Goal: Find specific page/section: Find specific page/section

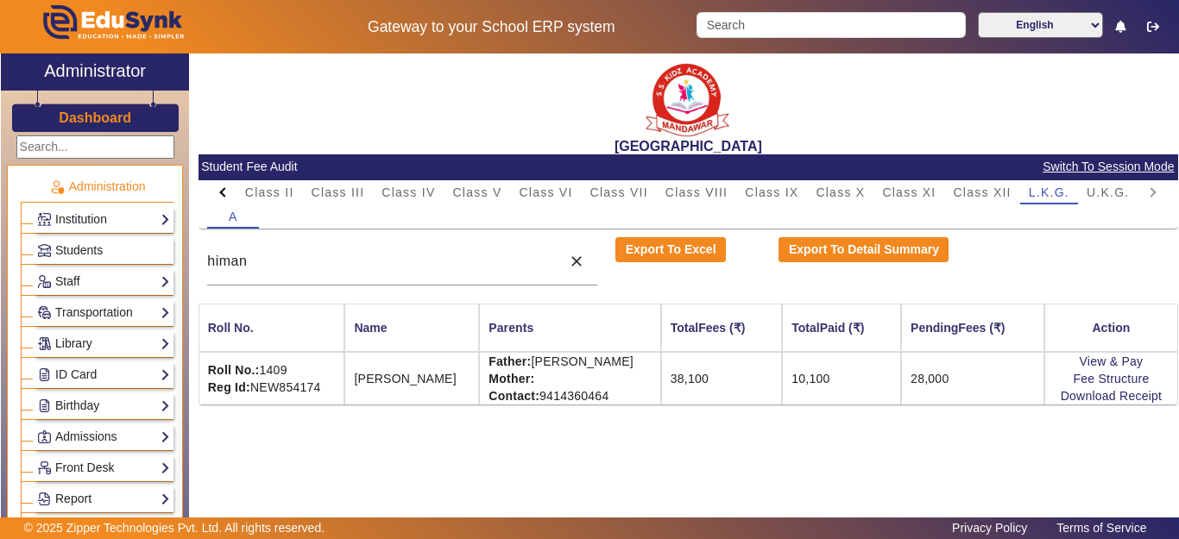
scroll to position [852, 0]
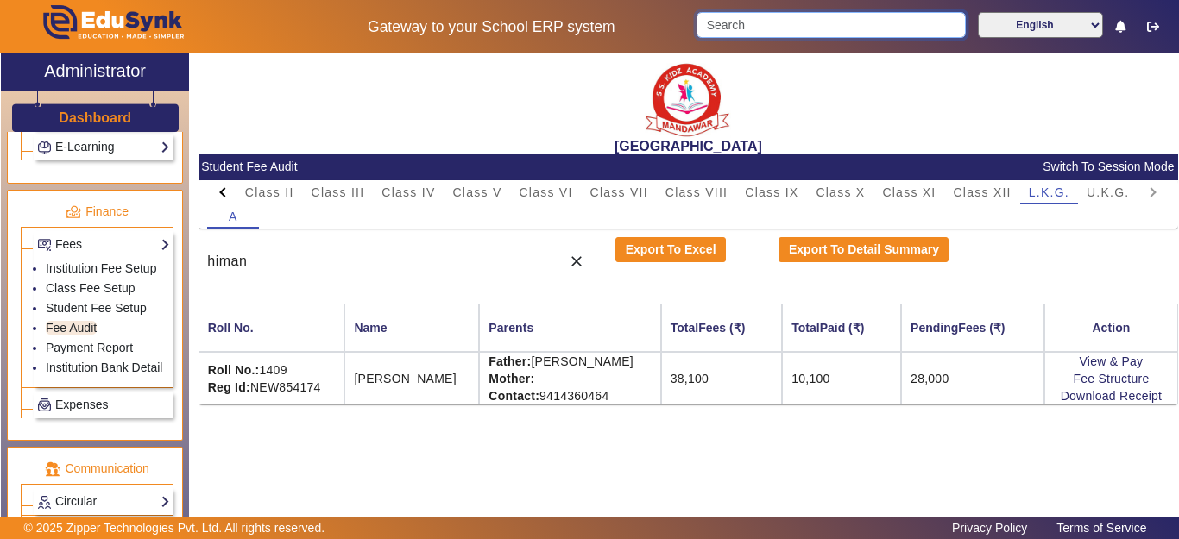
click at [784, 18] on input "Search" at bounding box center [830, 25] width 268 height 26
type input "[PERSON_NAME]"
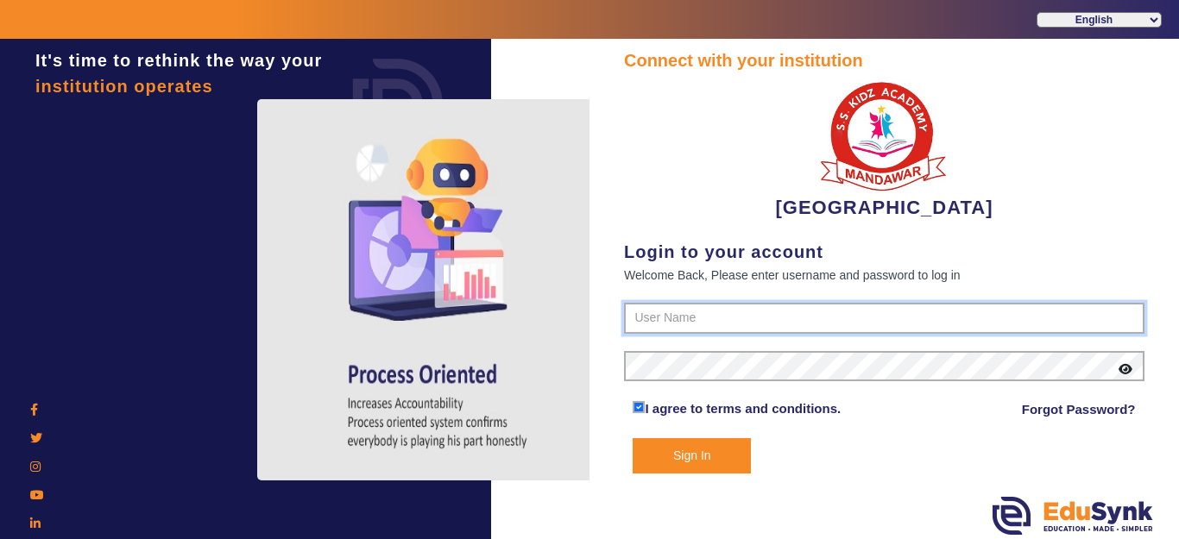
type input "9928895959"
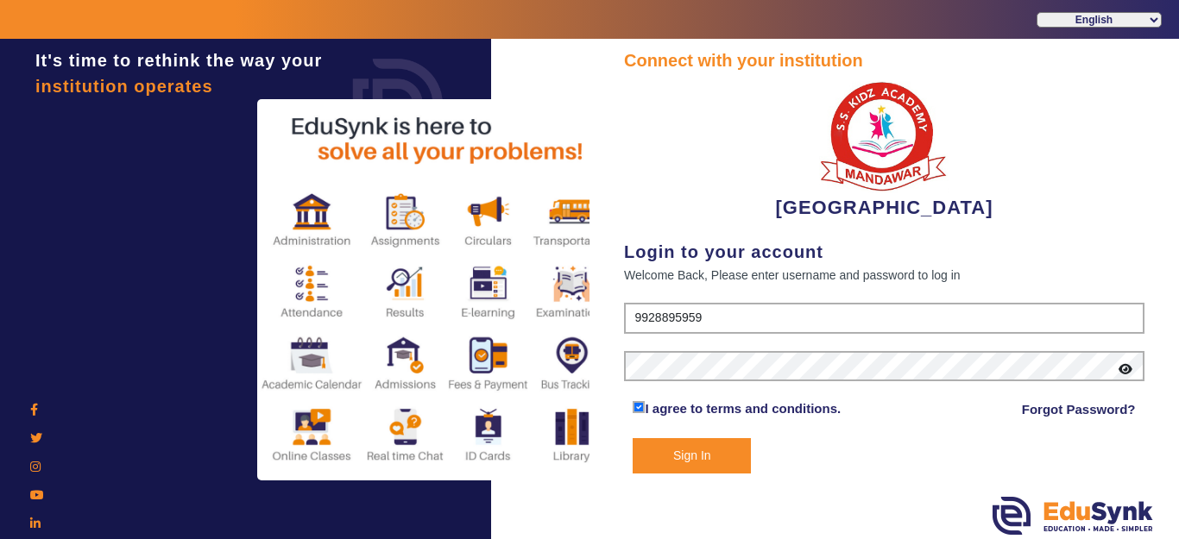
click at [695, 445] on button "Sign In" at bounding box center [691, 455] width 118 height 35
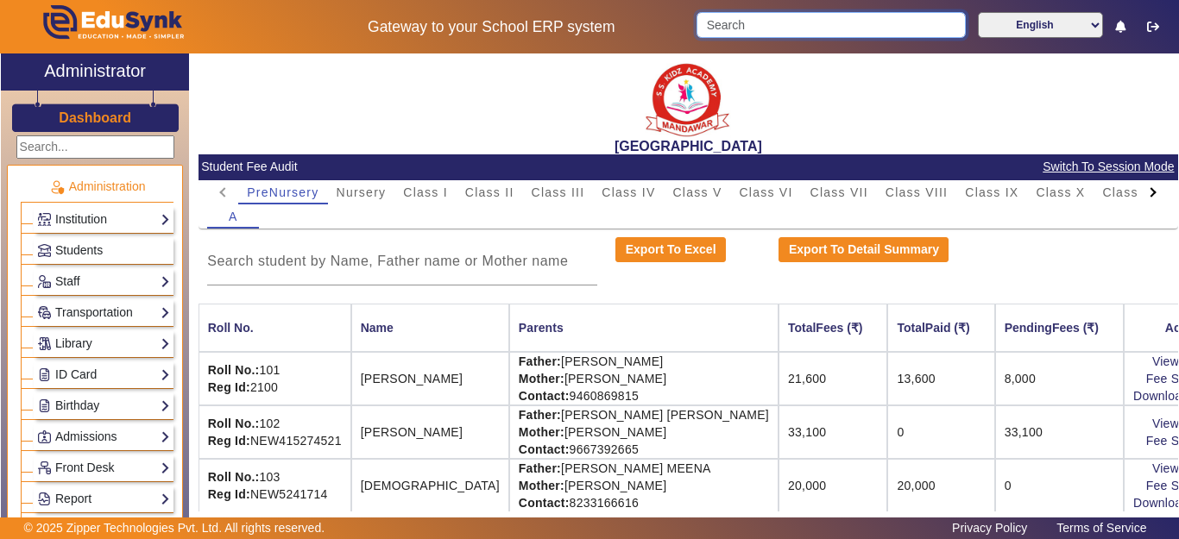
click at [748, 29] on input "Search" at bounding box center [830, 25] width 268 height 26
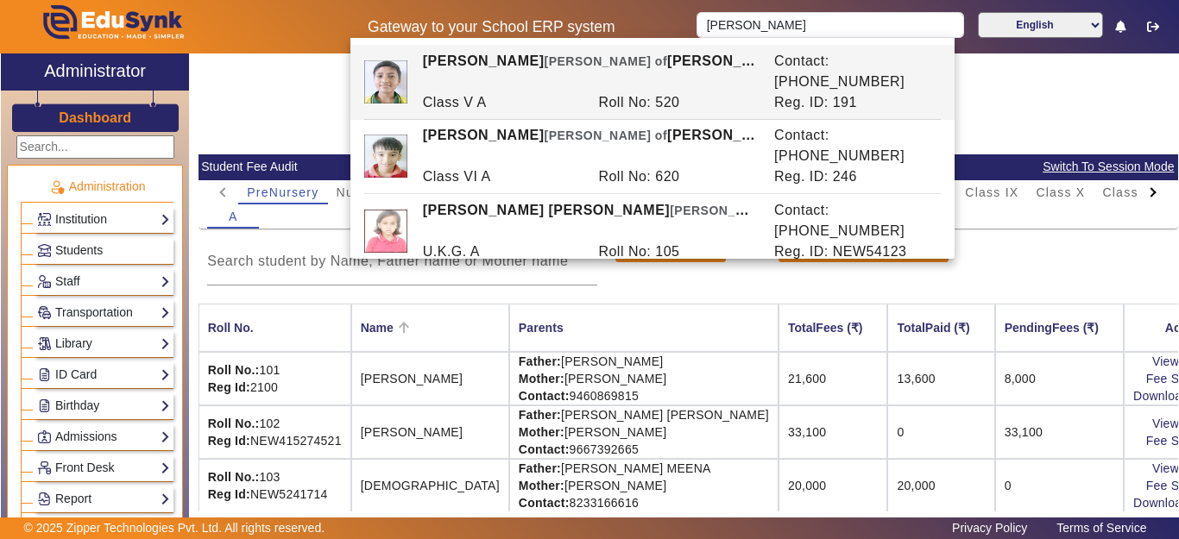
click at [444, 318] on div "Name" at bounding box center [430, 327] width 139 height 19
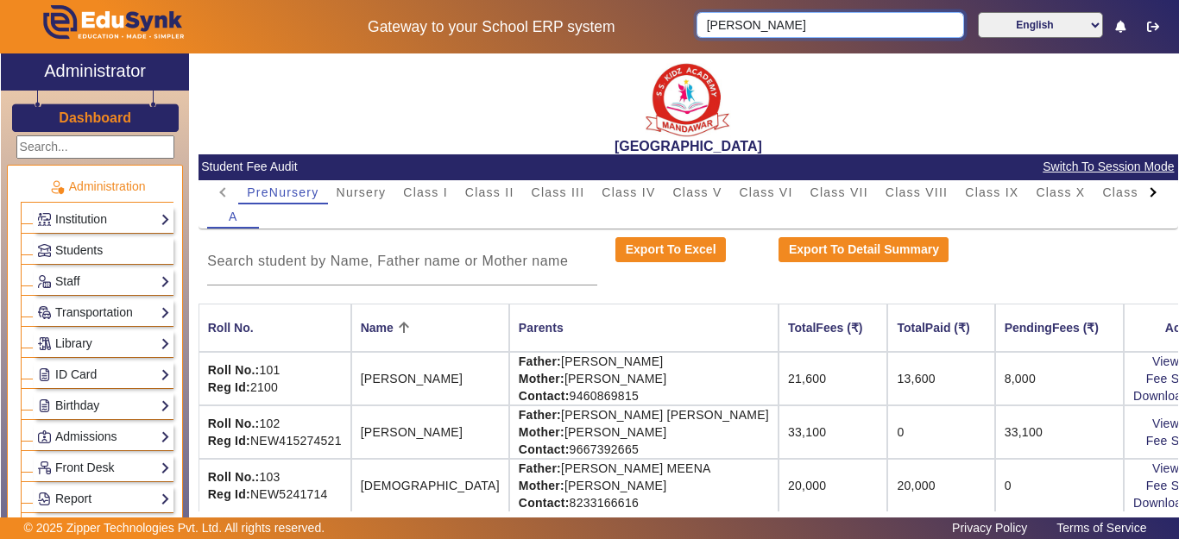
click at [672, 41] on body "Gateway to your School ERP system [PERSON_NAME] English हिंदी (Hindi) ಕನ್ನಡ (Ka…" at bounding box center [589, 269] width 1179 height 539
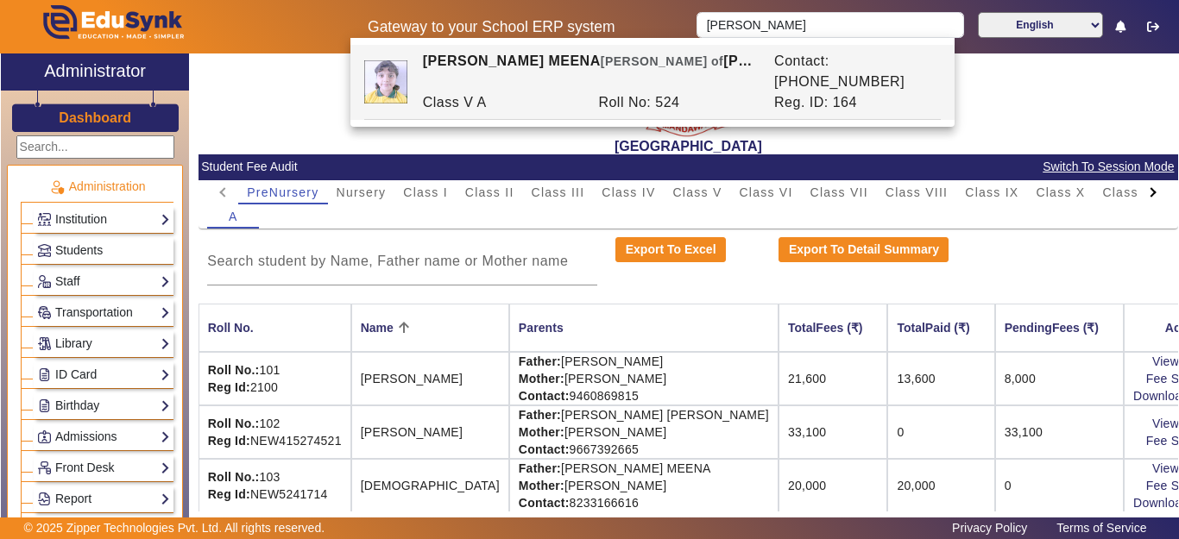
click at [668, 92] on div "Roll No: 524" at bounding box center [677, 102] width 176 height 21
type input "[PERSON_NAME] MEENA"
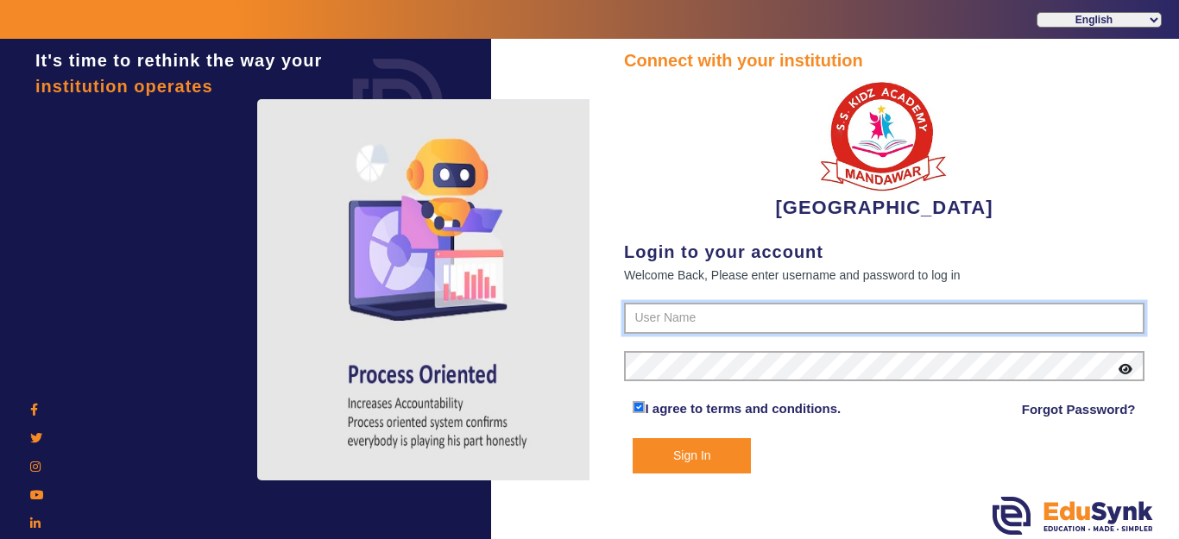
type input "9928895959"
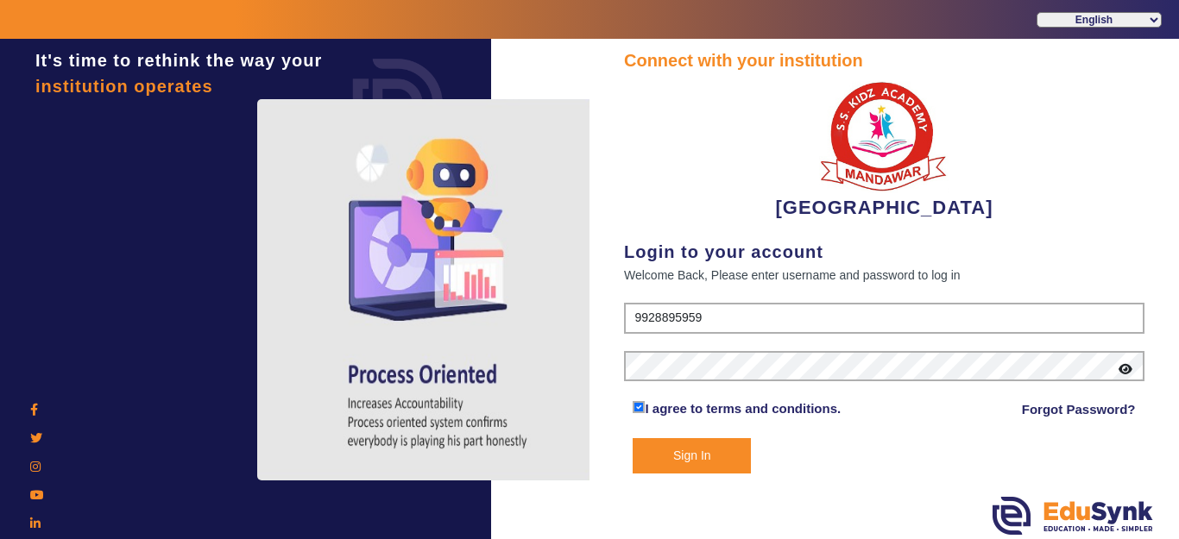
click at [704, 440] on button "Sign In" at bounding box center [691, 455] width 118 height 35
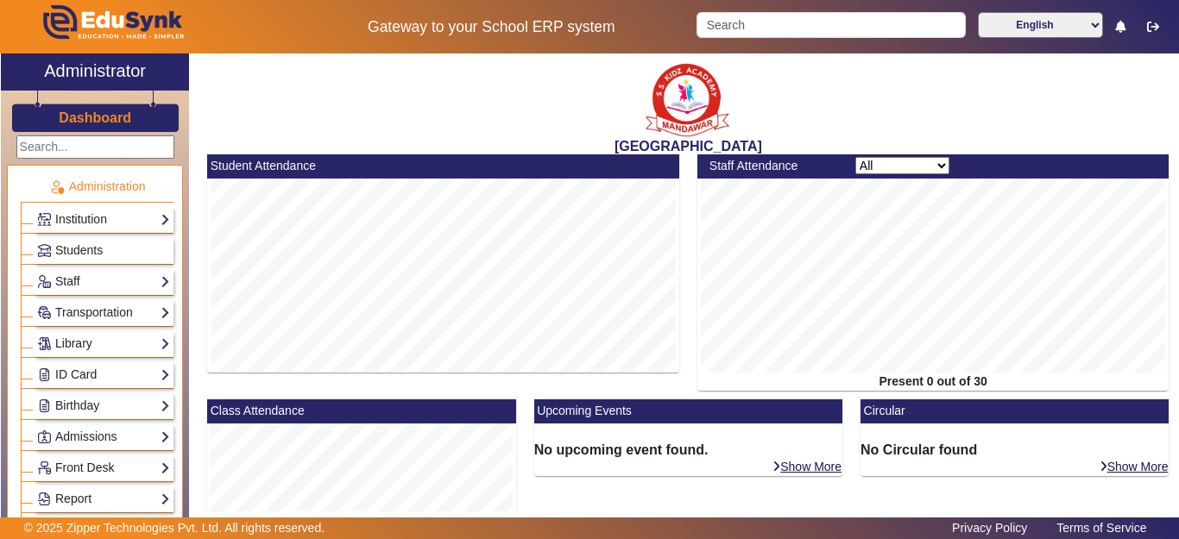
click at [747, 39] on div "English हिंदी (Hindi) ಕನ್ನಡ (Kannada) தமிழ் (Tamil) ଓଡିଆ (Odia) ਪੰਜਾਬੀ (Punjabi…" at bounding box center [933, 26] width 490 height 29
click at [747, 30] on input "Search" at bounding box center [830, 25] width 268 height 26
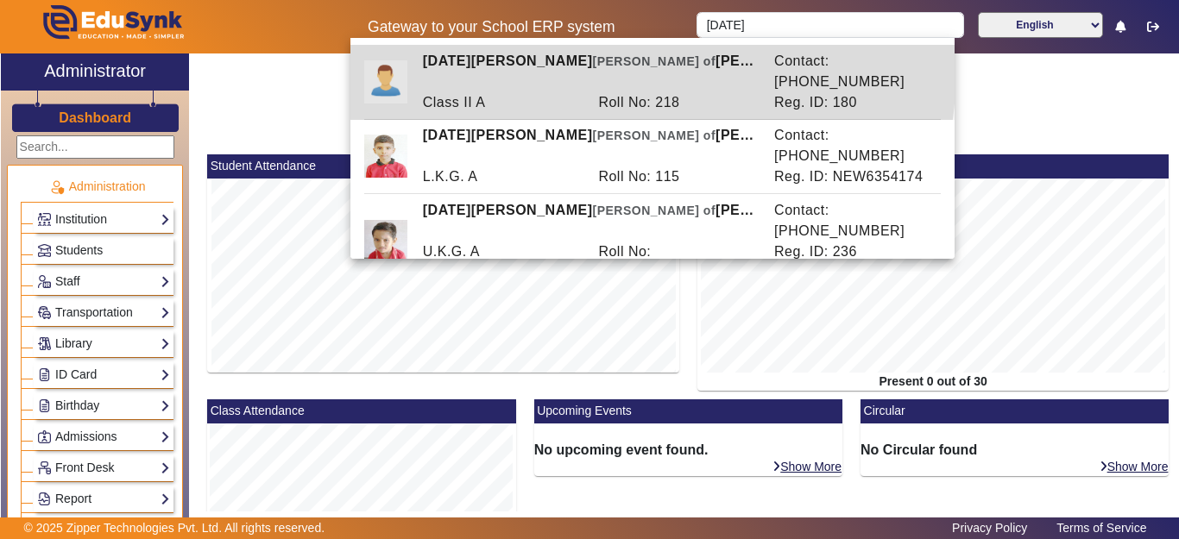
click at [593, 67] on span "[PERSON_NAME] of" at bounding box center [654, 61] width 123 height 14
type input "KARTIK KUMAR"
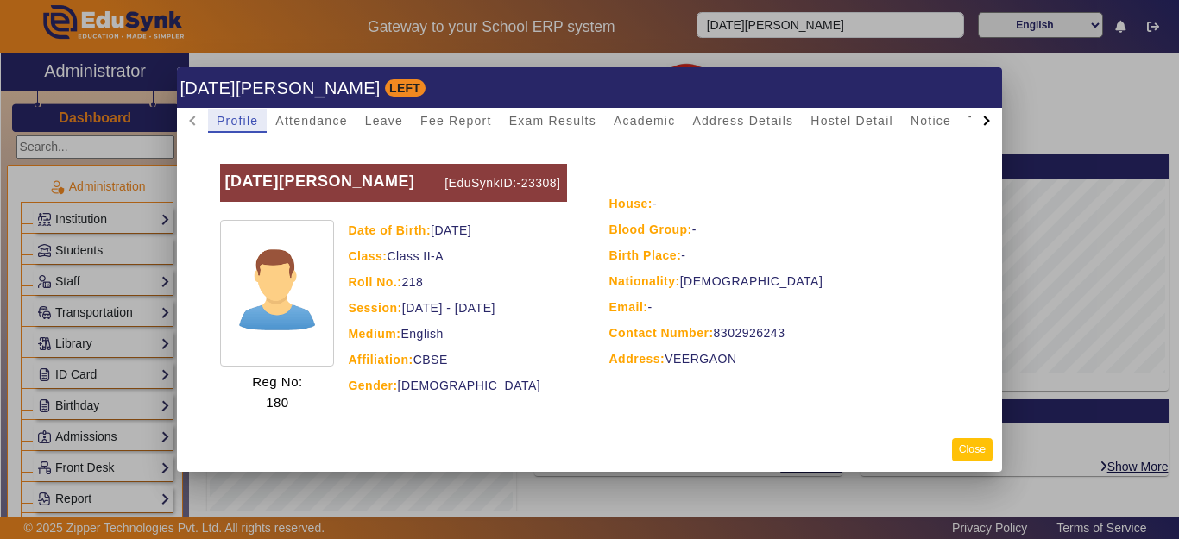
click at [968, 450] on button "Close" at bounding box center [972, 449] width 41 height 23
